Goal: Task Accomplishment & Management: Use online tool/utility

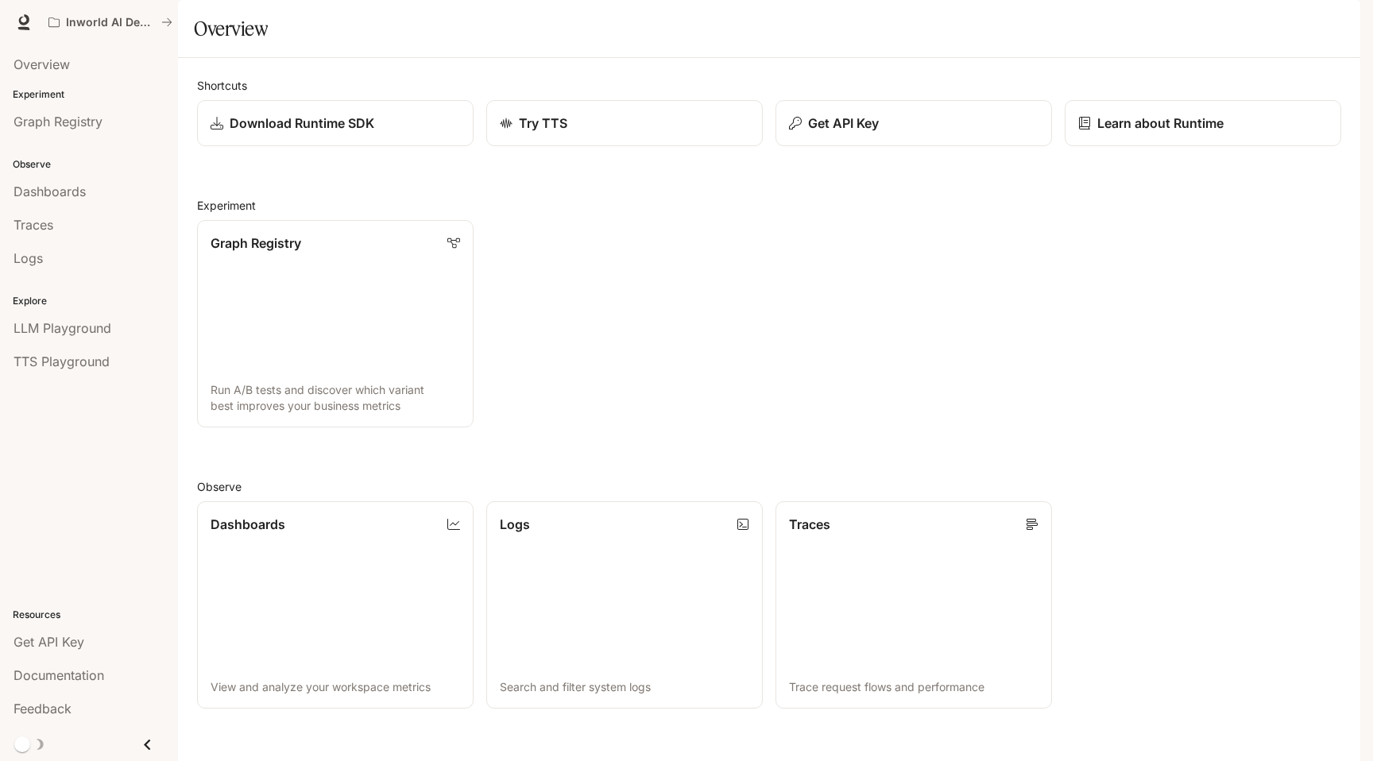
click at [1340, 22] on icon "button" at bounding box center [1338, 22] width 13 height 13
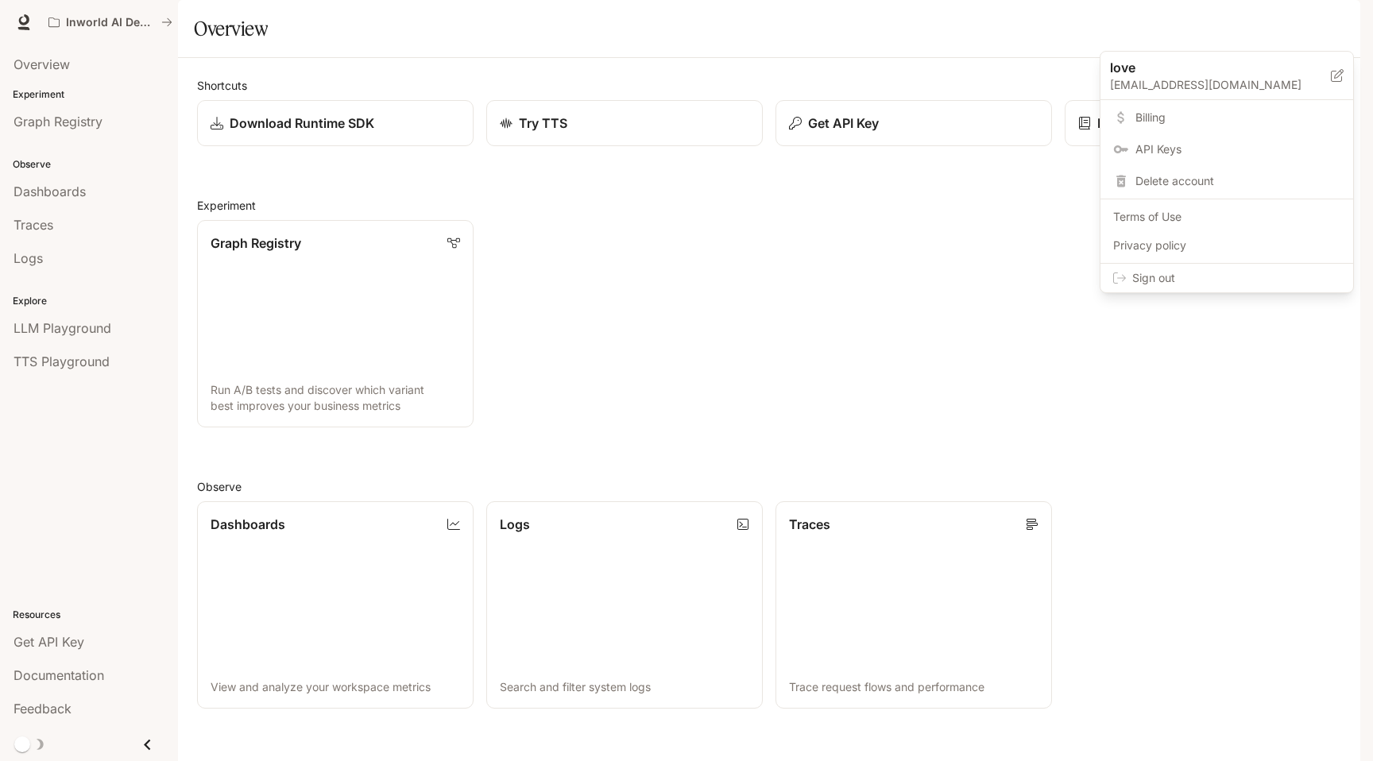
click at [1199, 279] on span "Sign out" at bounding box center [1237, 278] width 208 height 16
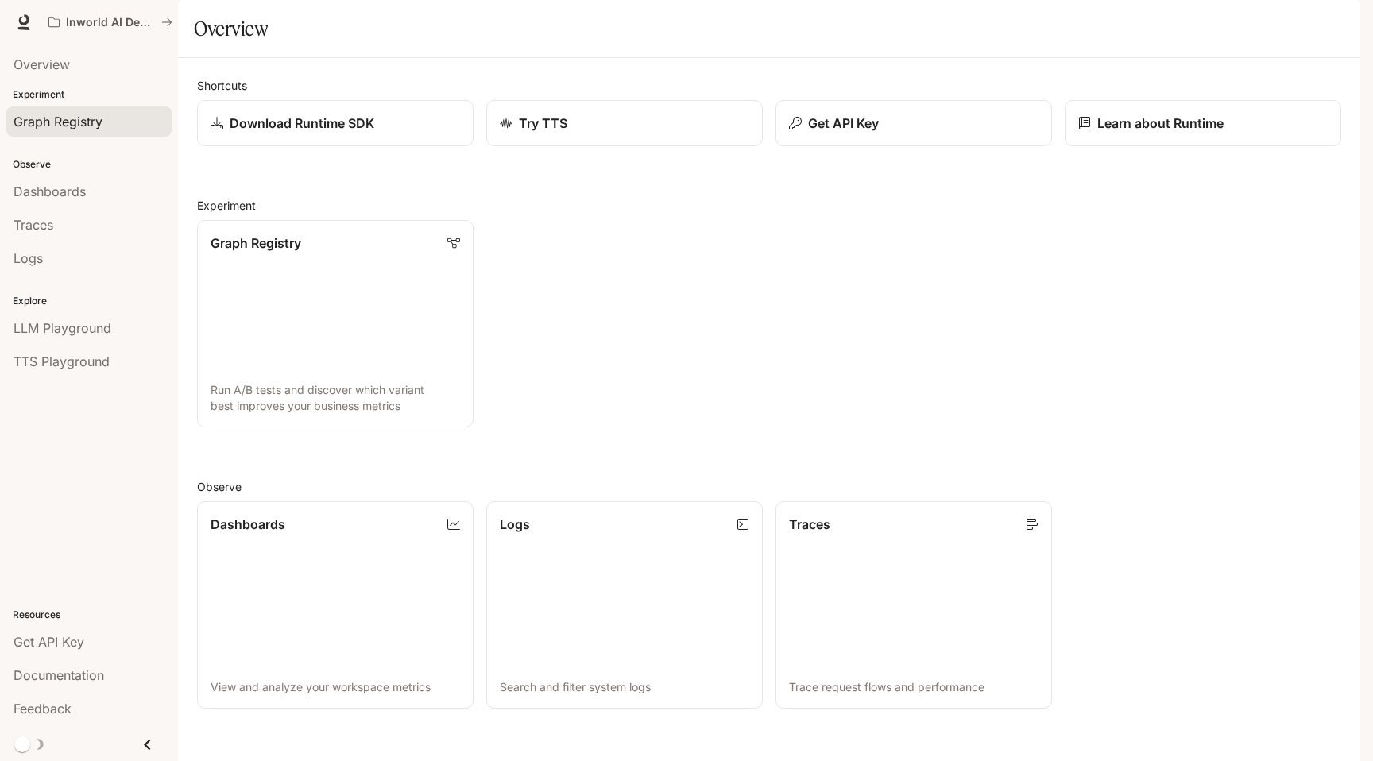
click at [99, 127] on span "Graph Registry" at bounding box center [58, 121] width 89 height 19
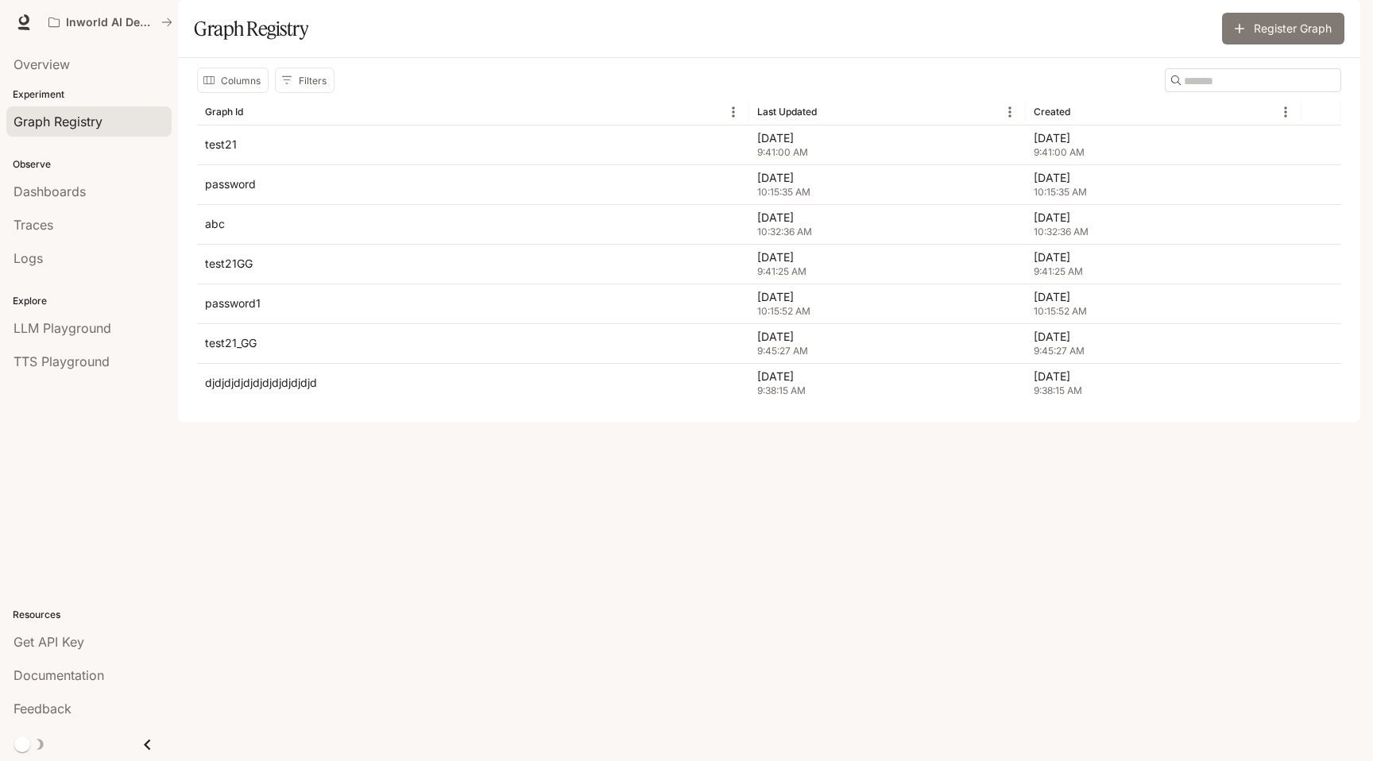
click at [1298, 45] on button "Register Graph" at bounding box center [1283, 29] width 122 height 32
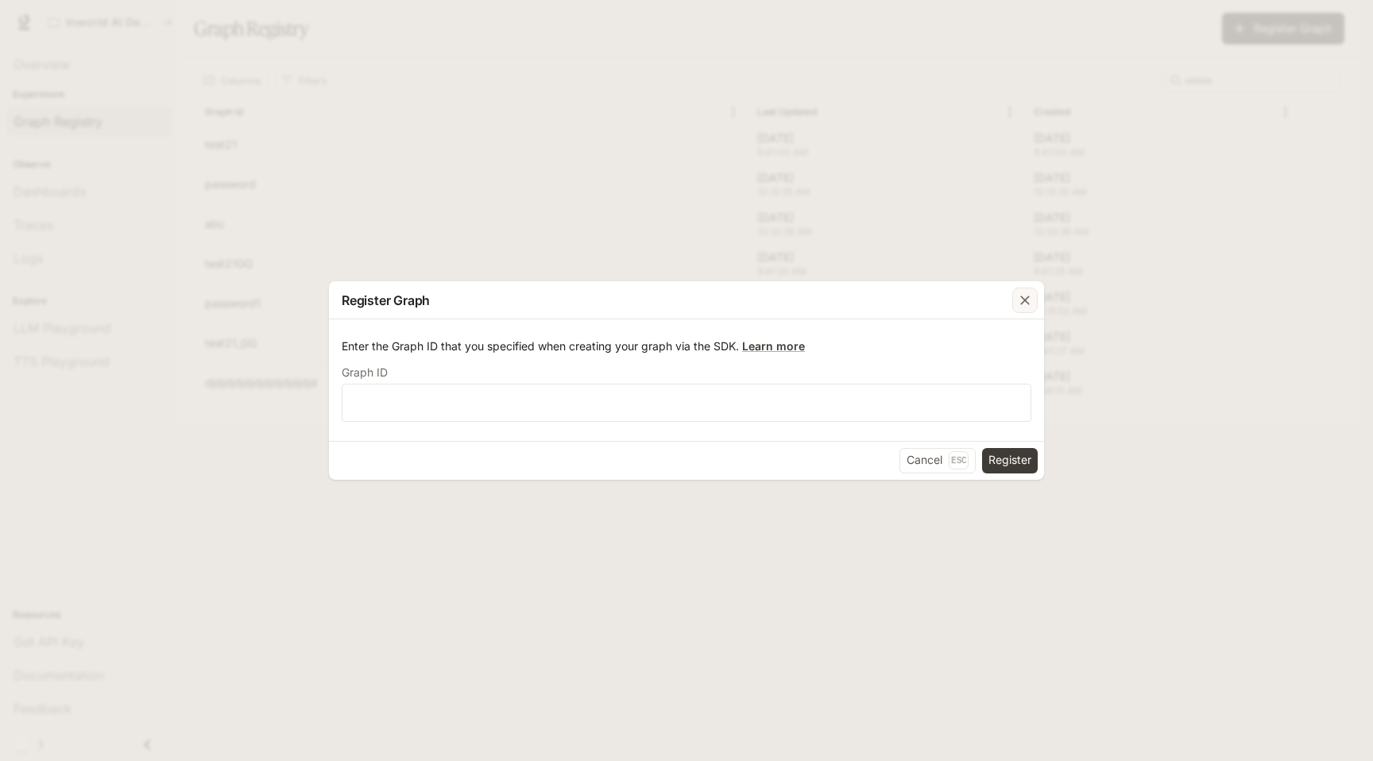
click at [1021, 302] on icon "button" at bounding box center [1025, 300] width 16 height 16
